Goal: Information Seeking & Learning: Learn about a topic

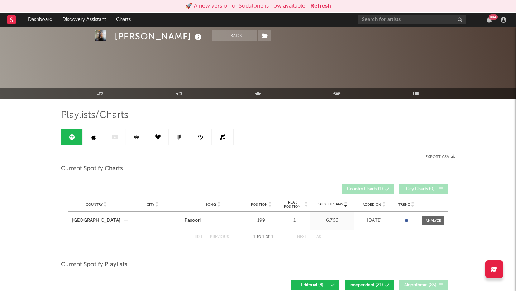
scroll to position [63, 0]
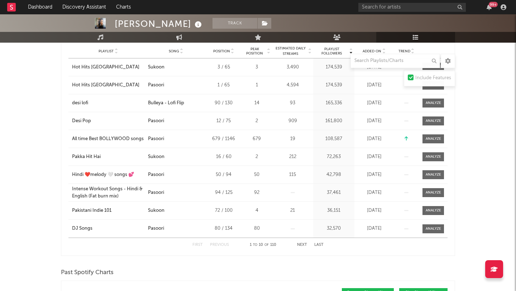
scroll to position [246, 0]
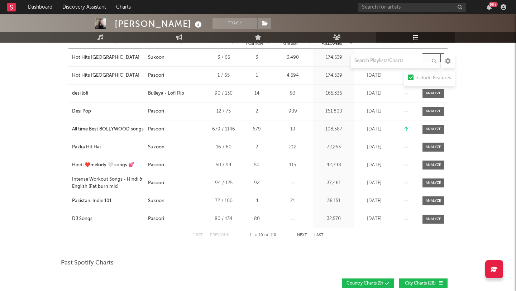
click at [301, 236] on button "Next" at bounding box center [302, 235] width 10 height 4
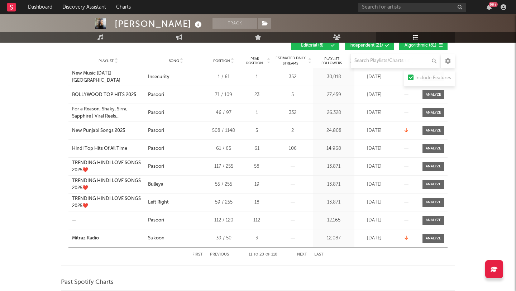
scroll to position [224, 0]
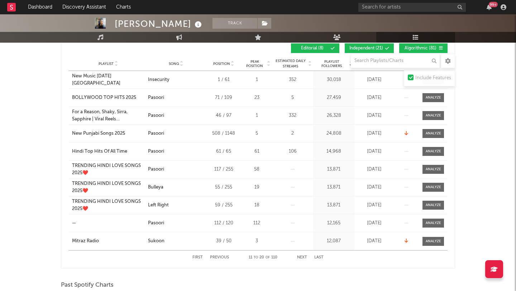
click at [410, 78] on div at bounding box center [411, 78] width 6 height 6
click at [408, 78] on input "Include Features" at bounding box center [408, 78] width 0 height 9
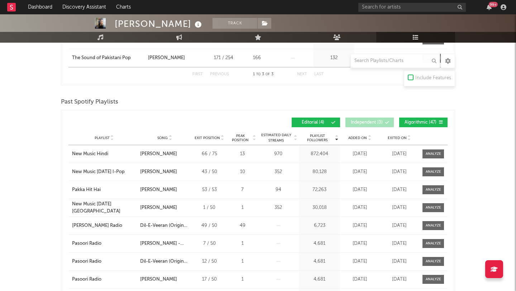
scroll to position [192, 0]
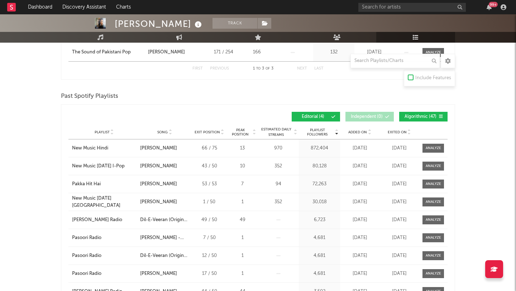
click at [425, 116] on span "Algorithmic ( 47 )" at bounding box center [420, 117] width 33 height 4
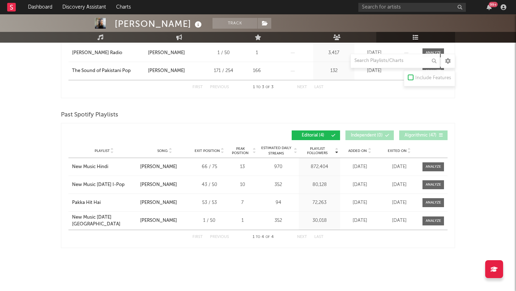
scroll to position [173, 0]
click at [331, 134] on icon at bounding box center [333, 135] width 4 height 4
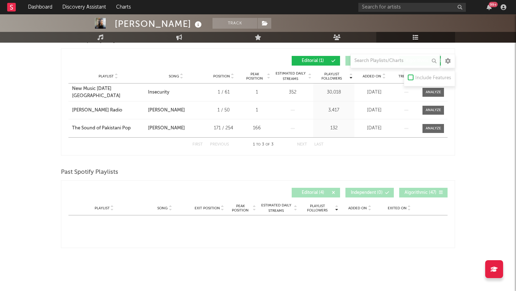
scroll to position [116, 0]
click at [315, 194] on span "Editorial ( 4 )" at bounding box center [312, 193] width 33 height 4
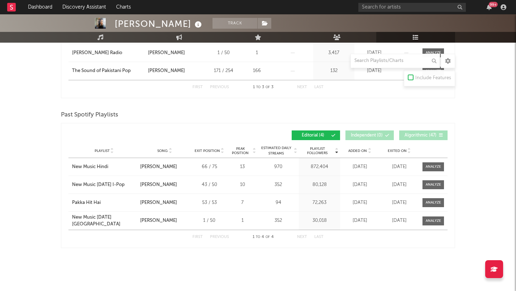
click at [419, 141] on div "Playlist Followers Playlist Song Exit Position Peak Position Playlist Followers…" at bounding box center [257, 135] width 379 height 17
click at [419, 138] on button "Algorithmic ( 47 )" at bounding box center [423, 135] width 48 height 10
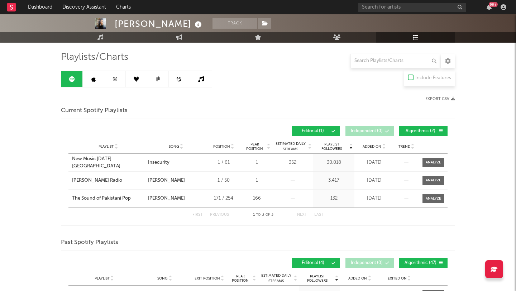
scroll to position [0, 0]
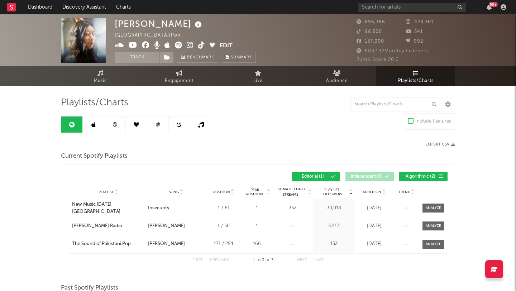
click at [11, 6] on icon at bounding box center [11, 7] width 3 height 5
